Goal: Task Accomplishment & Management: Manage account settings

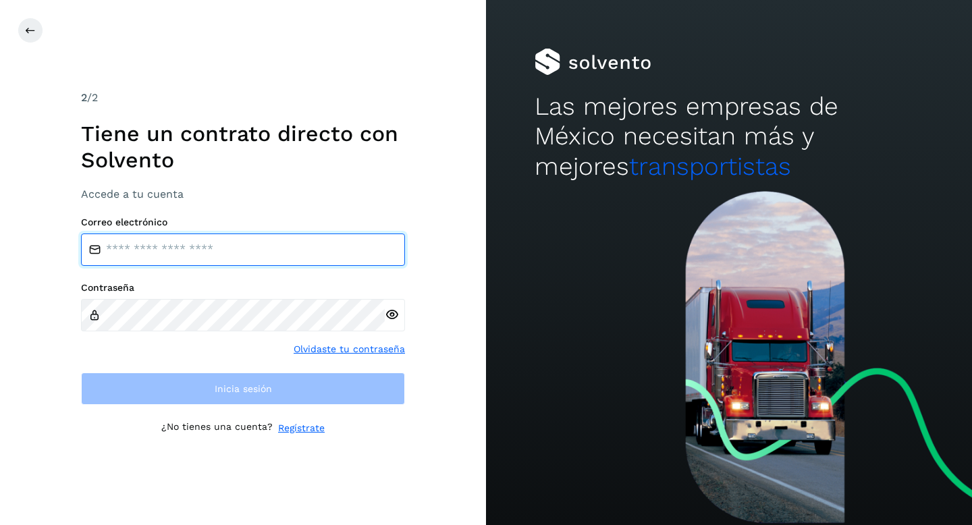
type input "**********"
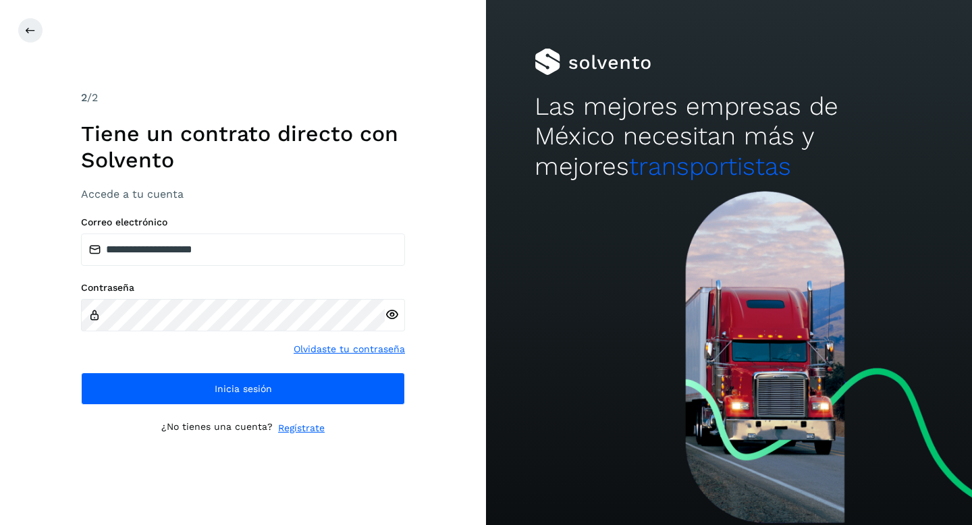
click at [122, 361] on div "**********" at bounding box center [243, 311] width 324 height 188
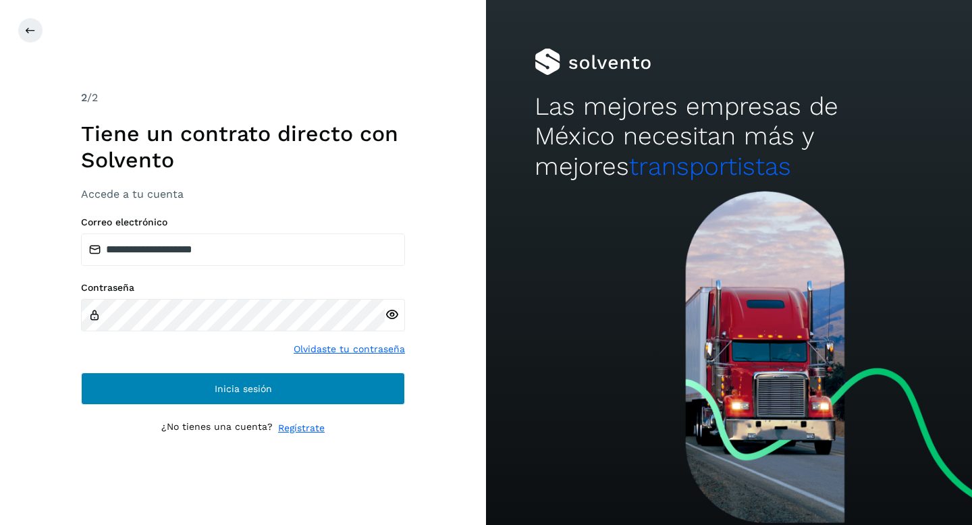
click at [171, 387] on button "Inicia sesión" at bounding box center [243, 389] width 324 height 32
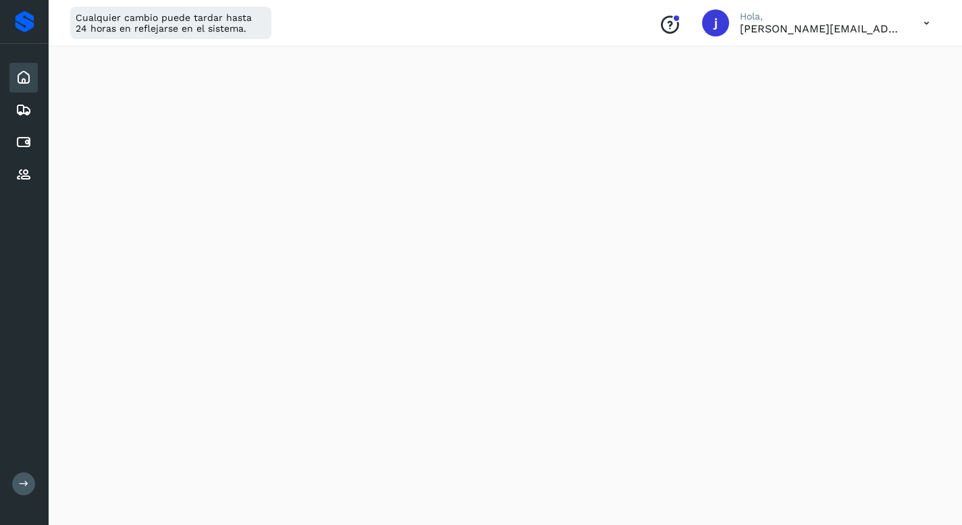
scroll to position [187, 0]
click at [29, 115] on icon at bounding box center [24, 110] width 16 height 16
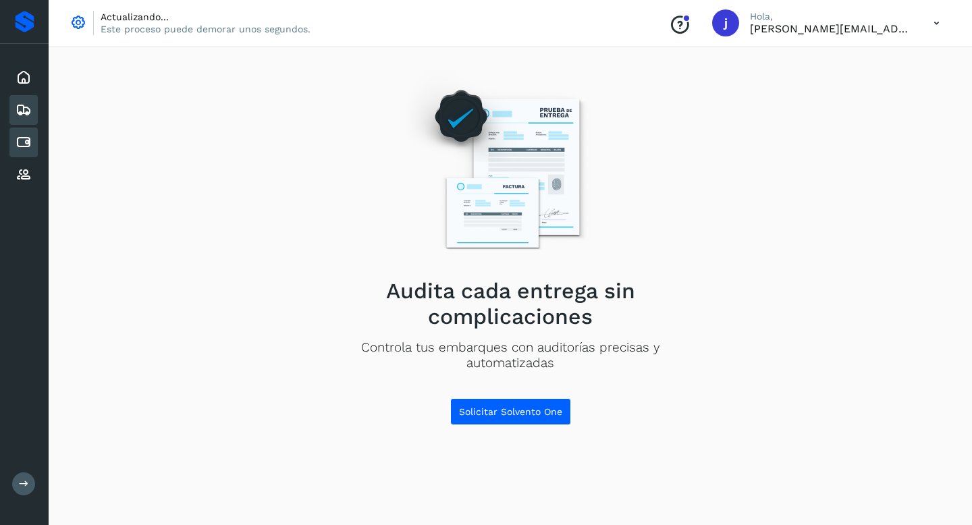
click at [24, 141] on icon at bounding box center [24, 142] width 16 height 16
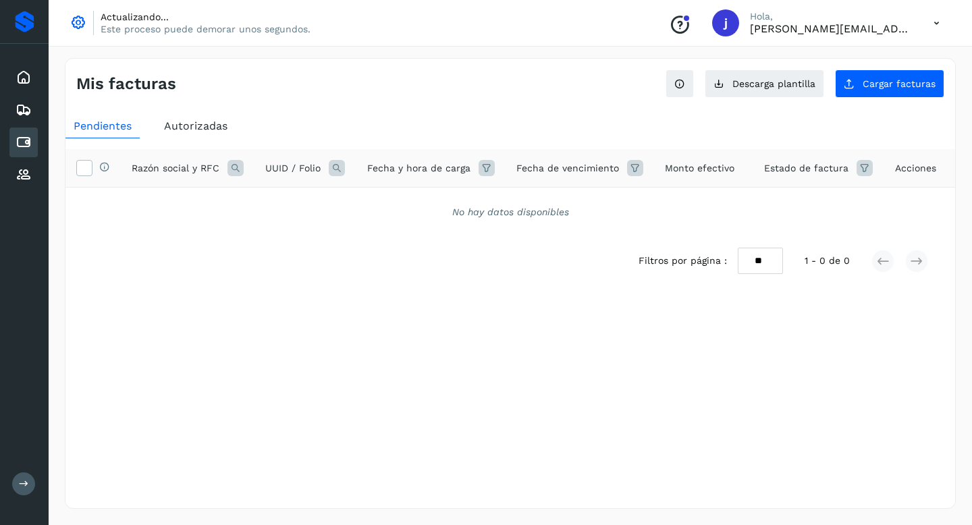
click at [265, 29] on p "Este proceso puede demorar unos segundos." at bounding box center [206, 29] width 210 height 12
click at [902, 86] on span "Cargar facturas" at bounding box center [899, 83] width 73 height 9
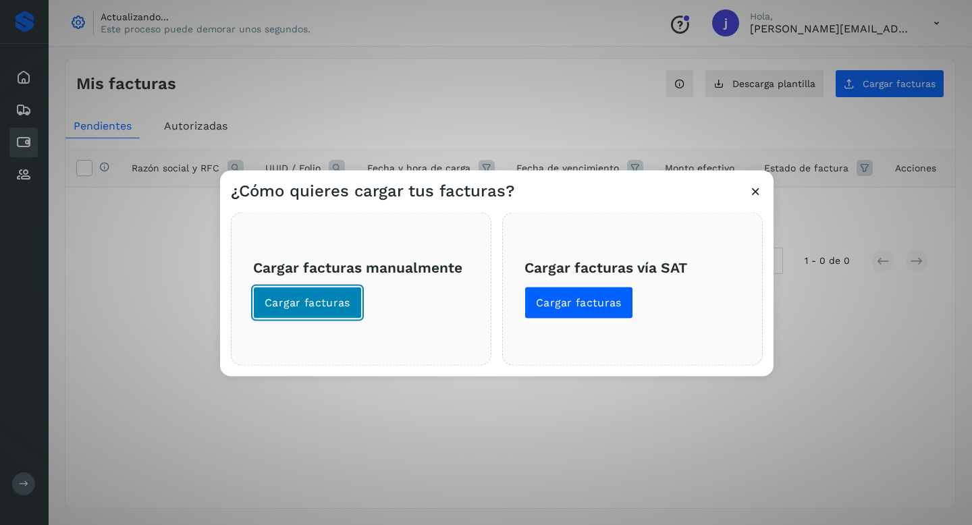
click at [311, 300] on span "Cargar facturas" at bounding box center [308, 303] width 86 height 15
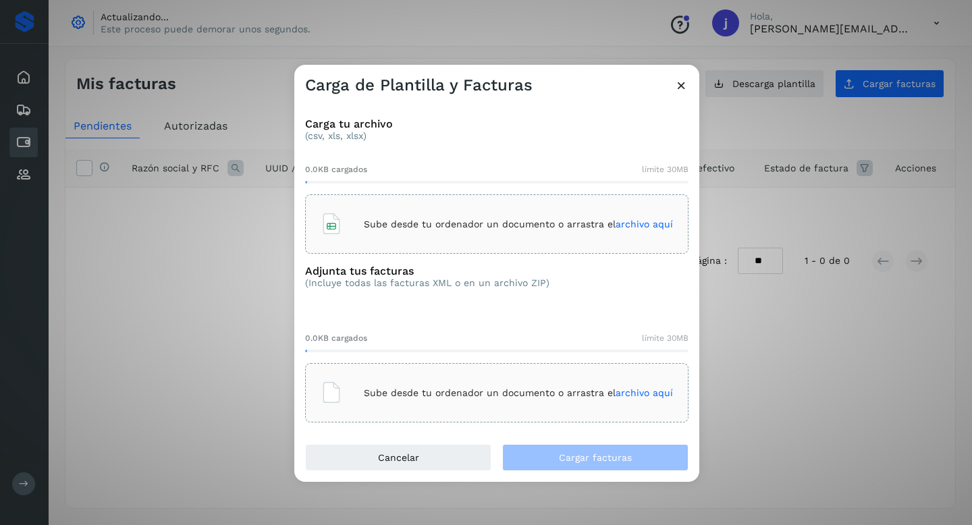
click at [646, 228] on span "archivo aquí" at bounding box center [644, 224] width 57 height 11
click at [636, 396] on span "archivo aquí" at bounding box center [644, 393] width 57 height 11
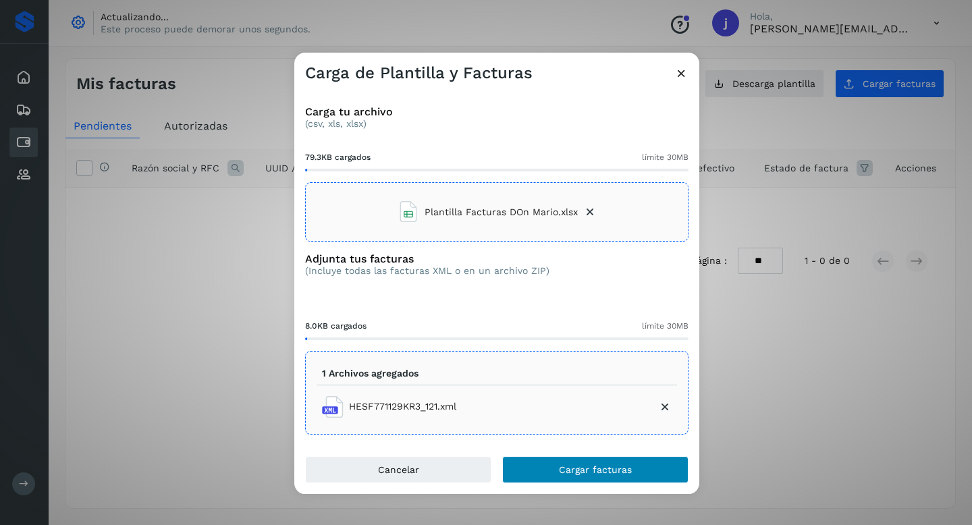
click at [586, 469] on span "Cargar facturas" at bounding box center [595, 469] width 73 height 9
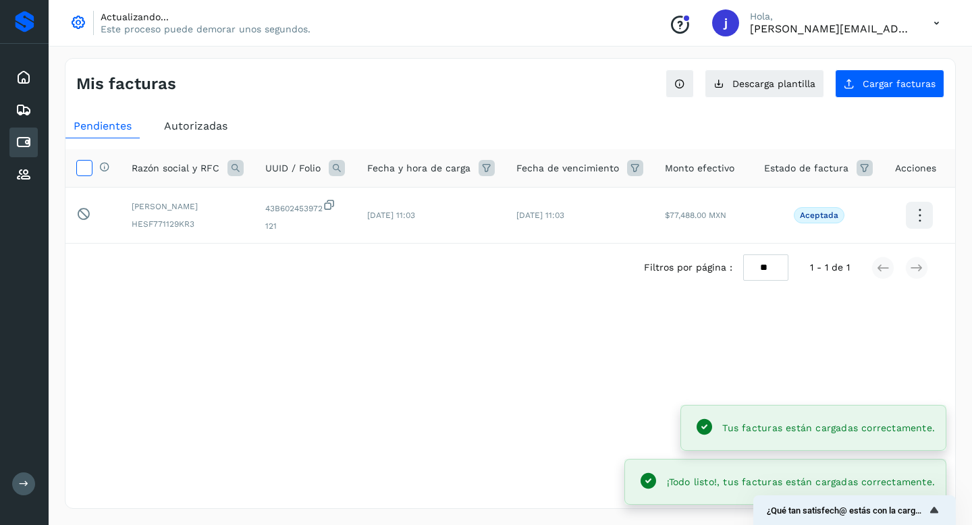
click at [88, 171] on icon at bounding box center [84, 167] width 14 height 14
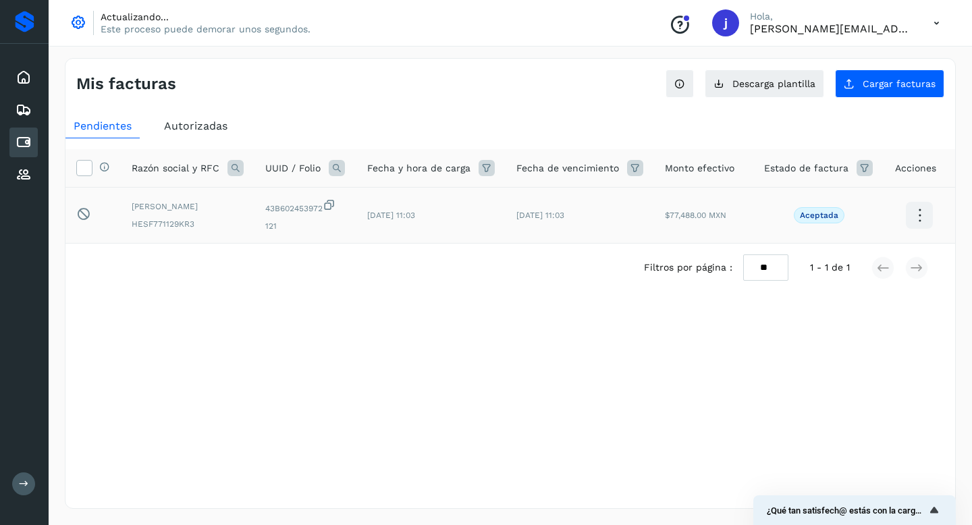
click at [918, 214] on icon at bounding box center [920, 216] width 32 height 32
click at [633, 350] on div at bounding box center [486, 262] width 972 height 525
drag, startPoint x: 872, startPoint y: 504, endPoint x: 853, endPoint y: 423, distance: 83.0
click at [853, 423] on body "Inicio Embarques Cuentas por pagar Proveedores Salir Actualizando... Este proce…" at bounding box center [486, 262] width 972 height 525
click at [928, 511] on icon "Mostrar encuesta - ¿Qué tan satisfech@ estás con la carga de tus facturas?" at bounding box center [934, 510] width 16 height 16
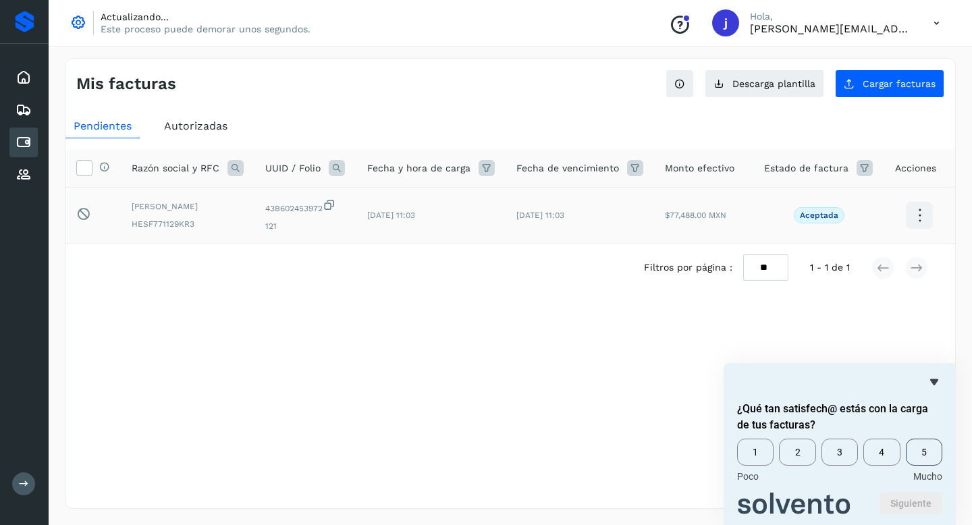
click at [928, 460] on span "5" at bounding box center [924, 452] width 36 height 27
click at [911, 500] on button "Siguiente" at bounding box center [911, 504] width 63 height 22
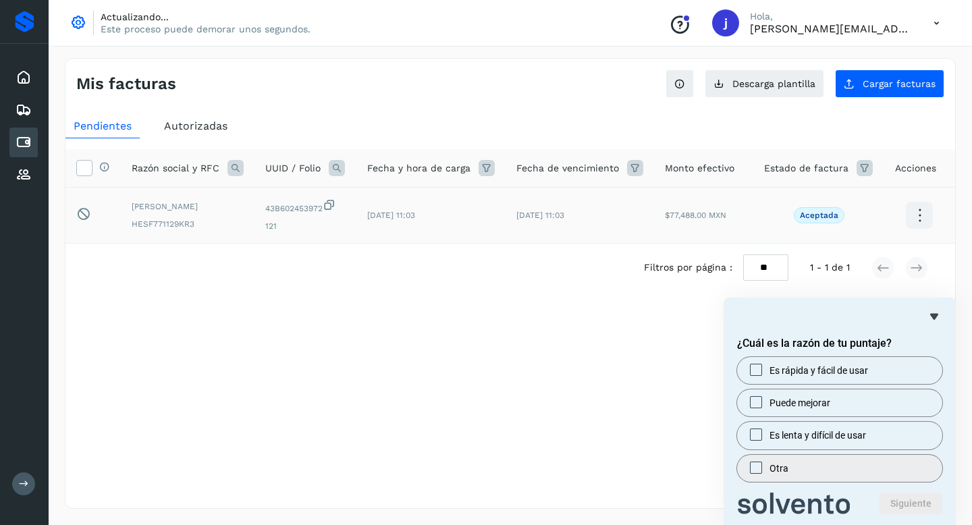
click at [836, 465] on label "Otra" at bounding box center [839, 468] width 205 height 27
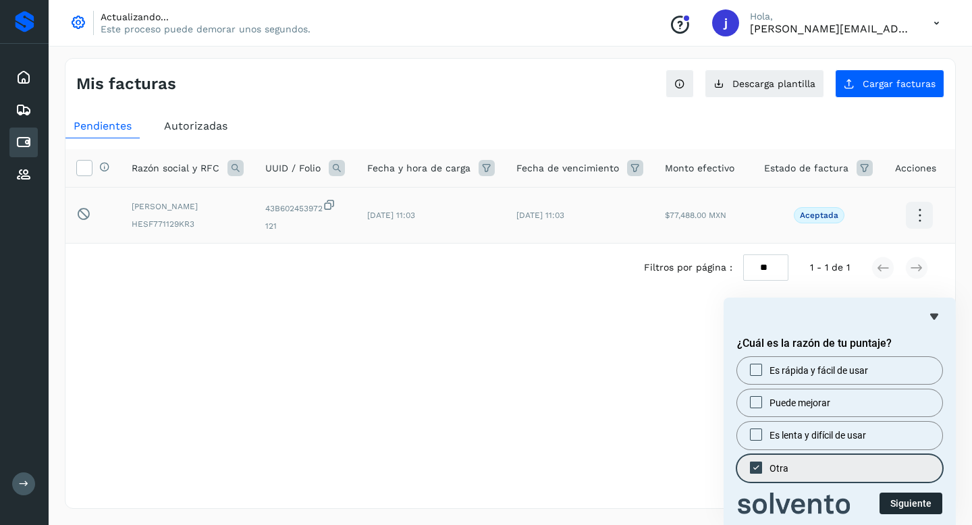
click at [907, 508] on button "Siguiente" at bounding box center [911, 504] width 63 height 22
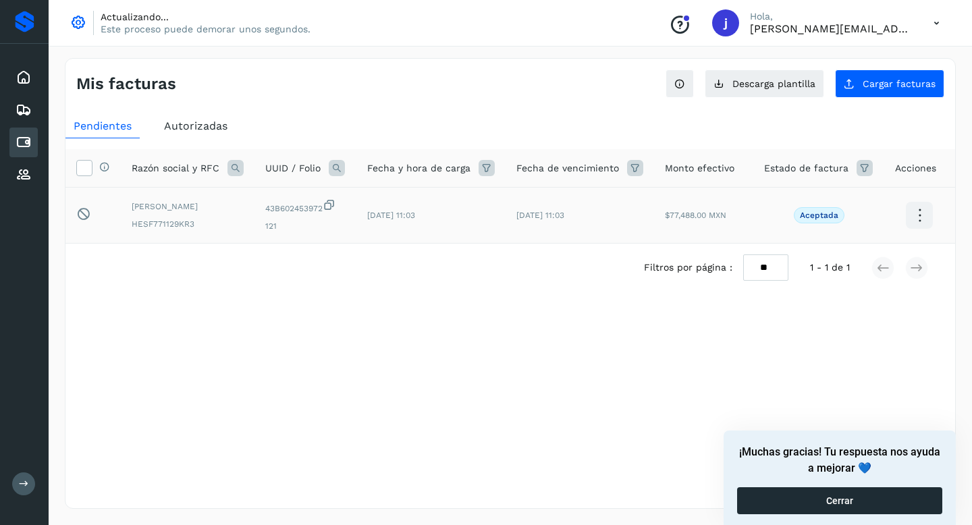
click at [882, 498] on button "Cerrar" at bounding box center [839, 500] width 205 height 27
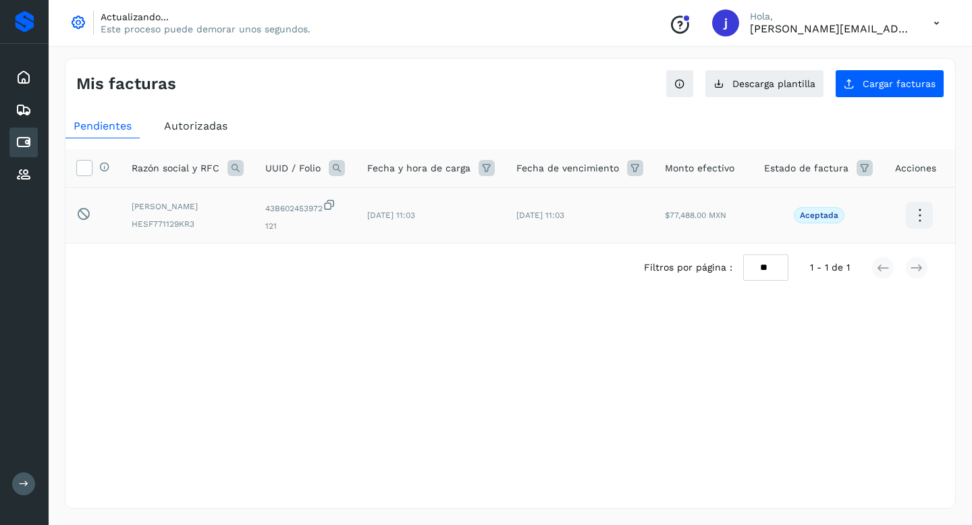
click at [508, 312] on div "Selecciona una fecha" at bounding box center [510, 303] width 890 height 22
click at [83, 171] on icon at bounding box center [84, 167] width 14 height 14
click at [196, 125] on span "Autorizadas" at bounding box center [195, 126] width 63 height 13
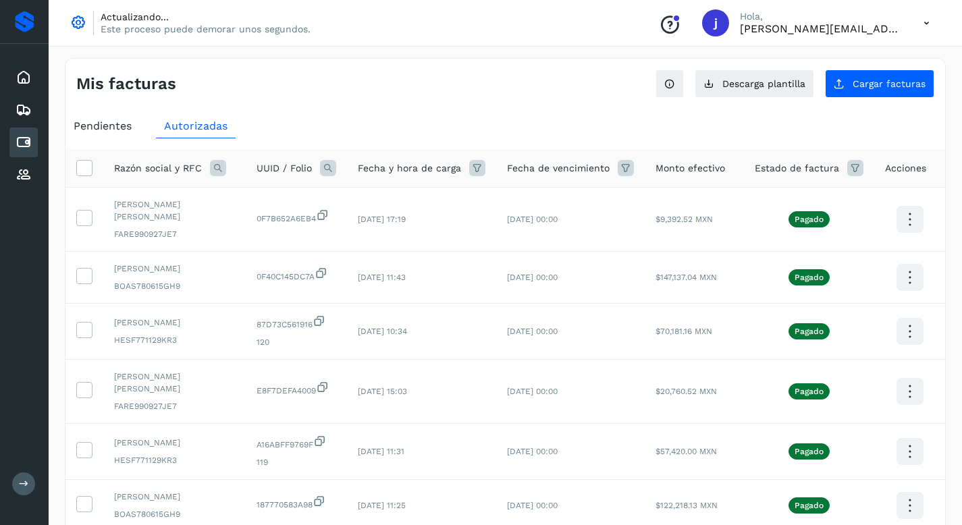
click at [105, 128] on span "Pendientes" at bounding box center [103, 126] width 58 height 13
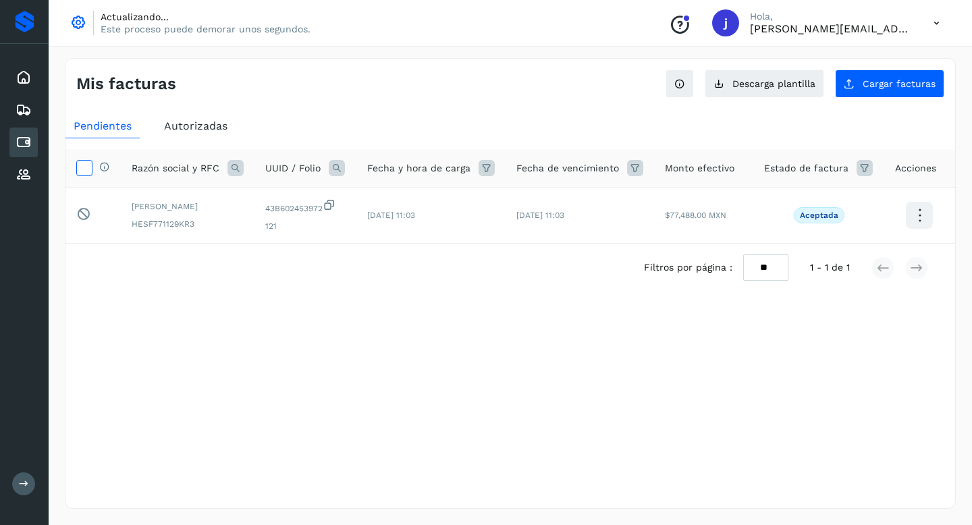
click at [85, 170] on icon at bounding box center [84, 167] width 14 height 14
click at [83, 225] on td "Este elemento está bloqueado y no puede ser seleccionado" at bounding box center [92, 216] width 55 height 56
click at [167, 282] on div "Filtros por página : ** ** ** 1 - 1 de 1" at bounding box center [510, 268] width 890 height 48
click at [80, 167] on icon at bounding box center [84, 167] width 14 height 14
click at [827, 214] on p "Aceptada" at bounding box center [819, 215] width 38 height 9
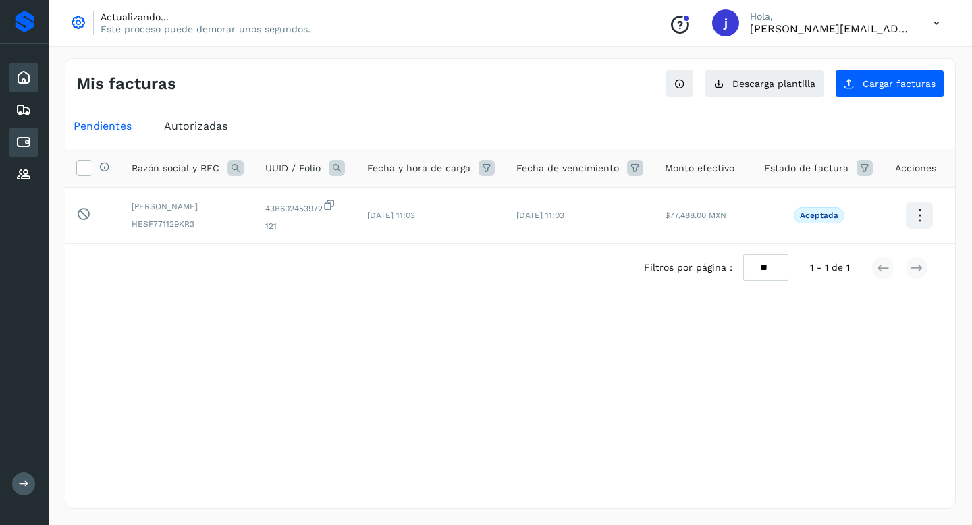
click at [23, 76] on icon at bounding box center [24, 78] width 16 height 16
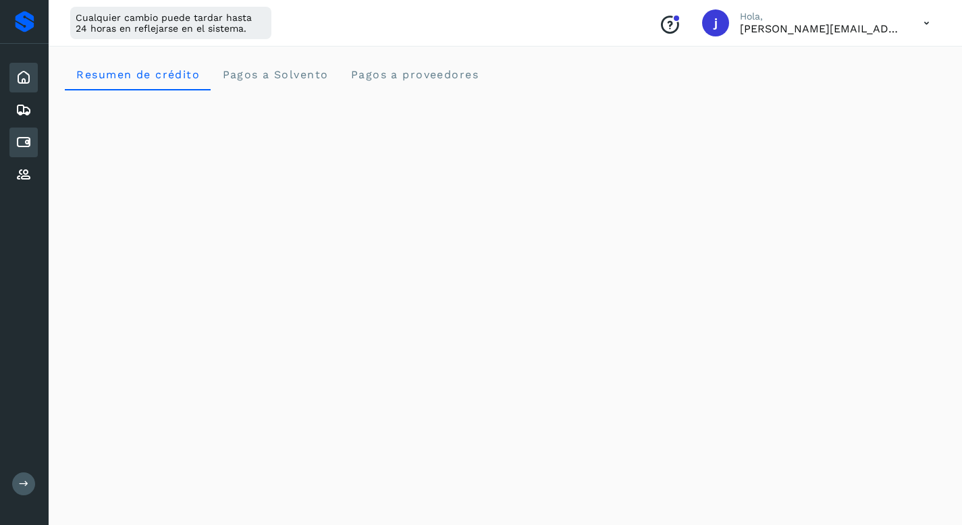
click at [28, 144] on icon at bounding box center [24, 142] width 16 height 16
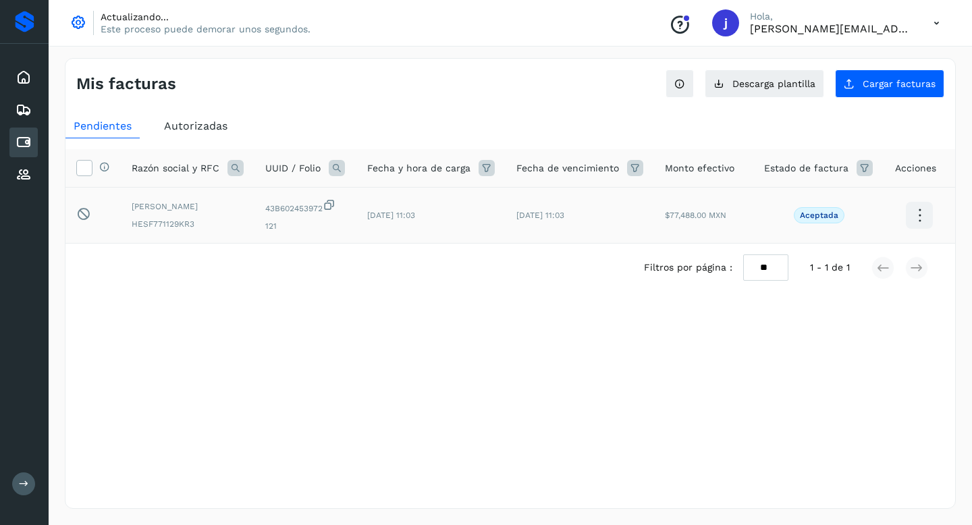
click at [819, 214] on p "Aceptada" at bounding box center [819, 215] width 38 height 9
click at [924, 219] on icon at bounding box center [920, 216] width 32 height 32
click at [658, 354] on div at bounding box center [486, 262] width 972 height 525
click at [79, 167] on icon at bounding box center [84, 167] width 14 height 14
click at [80, 169] on icon at bounding box center [84, 167] width 14 height 14
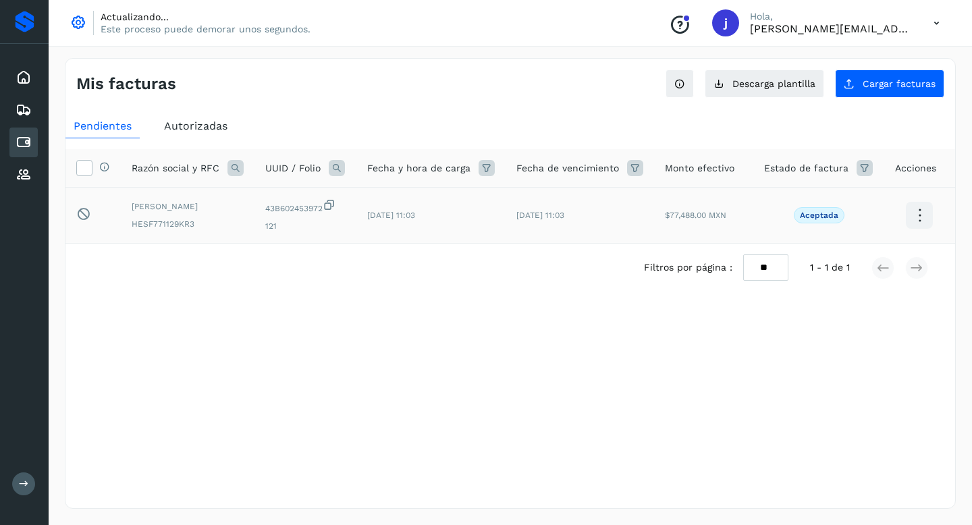
click at [25, 142] on icon at bounding box center [24, 142] width 16 height 16
click at [814, 216] on p "Aceptada" at bounding box center [819, 215] width 38 height 9
click at [909, 217] on icon at bounding box center [920, 216] width 32 height 32
click at [459, 421] on div at bounding box center [486, 262] width 972 height 525
click at [81, 205] on td "Este elemento está bloqueado y no puede ser seleccionado" at bounding box center [92, 216] width 55 height 56
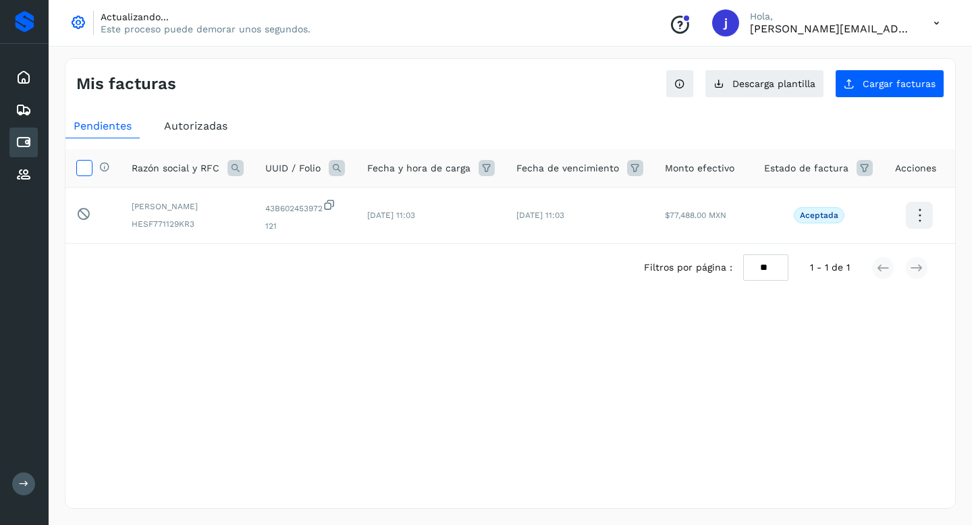
click at [82, 171] on icon at bounding box center [84, 167] width 14 height 14
click at [82, 217] on icon at bounding box center [83, 214] width 14 height 14
click at [32, 171] on div "Proveedores" at bounding box center [23, 175] width 28 height 30
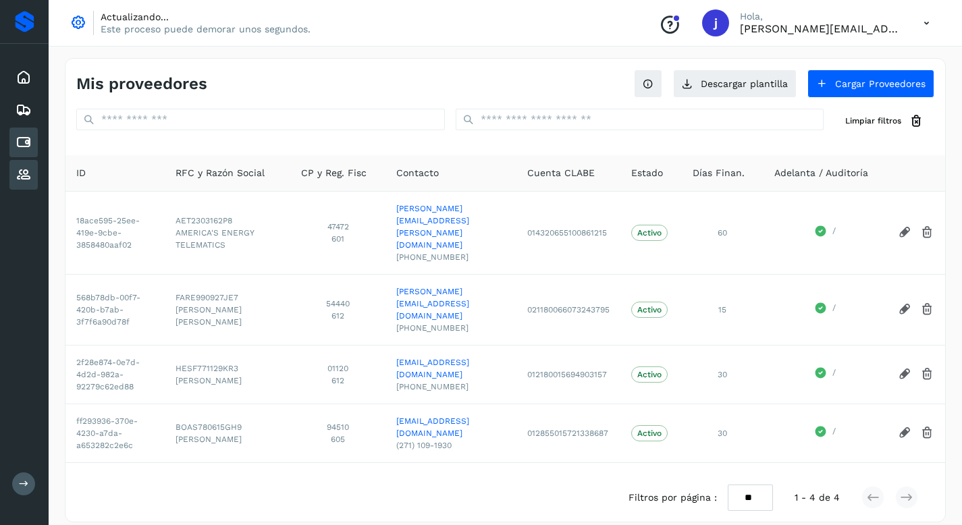
click at [24, 145] on icon at bounding box center [24, 142] width 16 height 16
